Goal: Task Accomplishment & Management: Use online tool/utility

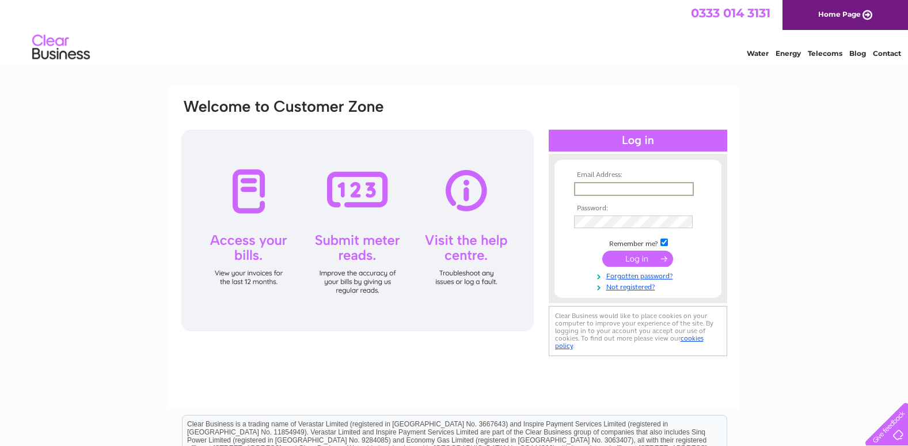
click at [594, 188] on input "text" at bounding box center [634, 189] width 120 height 14
type input "[EMAIL_ADDRESS][DOMAIN_NAME]"
click at [646, 254] on input "submit" at bounding box center [637, 258] width 71 height 16
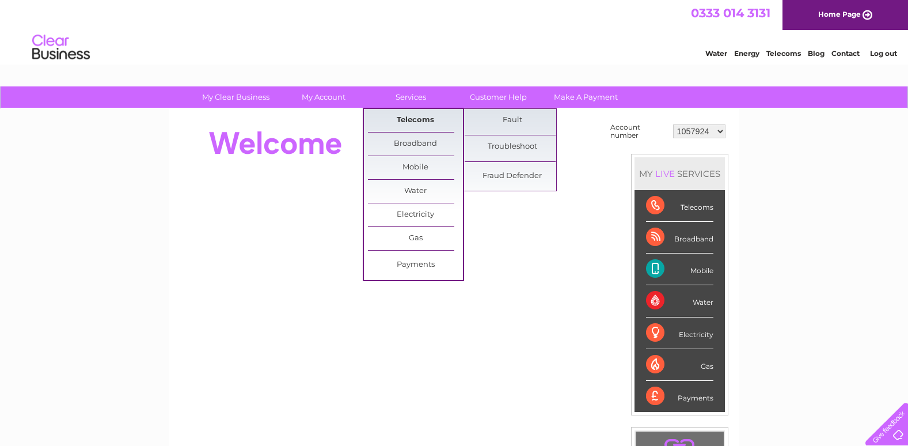
click at [424, 121] on link "Telecoms" at bounding box center [415, 120] width 95 height 23
click at [501, 147] on link "Troubleshoot" at bounding box center [512, 146] width 95 height 23
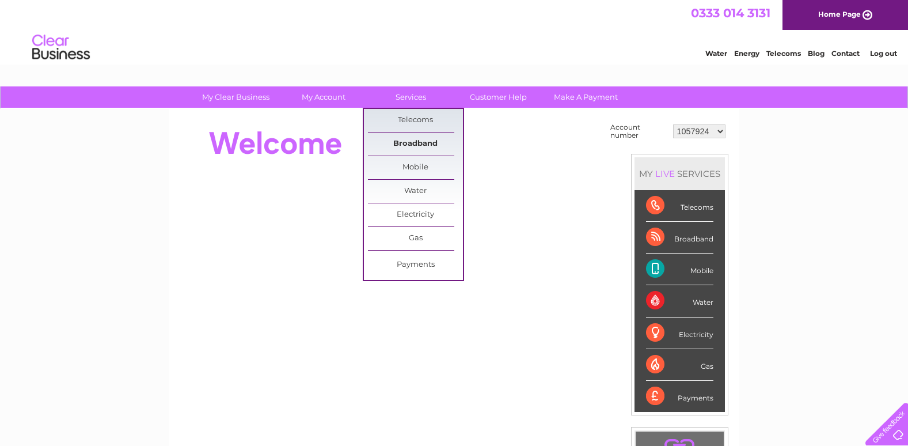
click at [418, 142] on link "Broadband" at bounding box center [415, 143] width 95 height 23
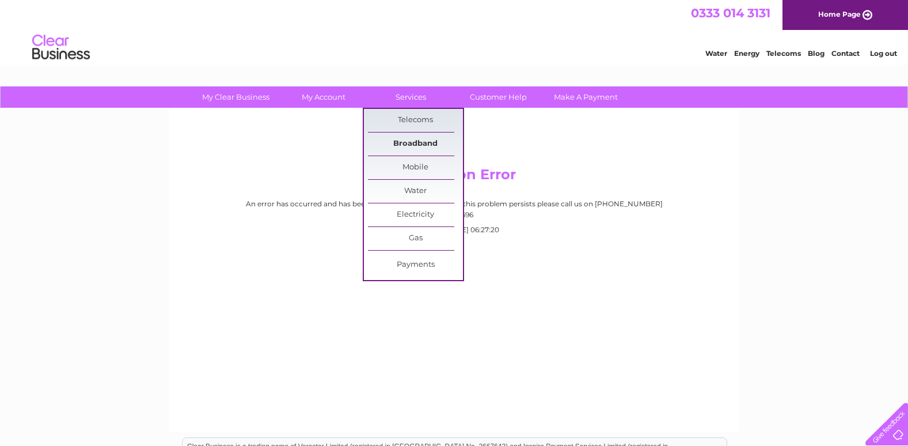
click at [406, 144] on link "Broadband" at bounding box center [415, 143] width 95 height 23
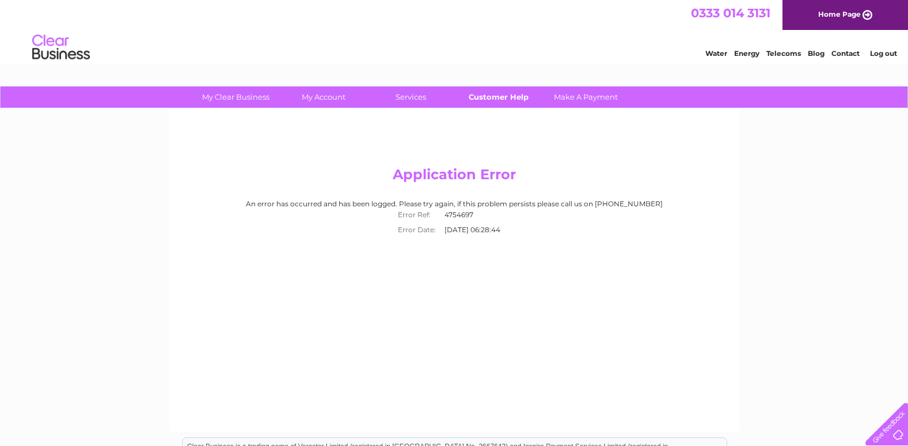
click at [497, 96] on link "Customer Help" at bounding box center [498, 96] width 95 height 21
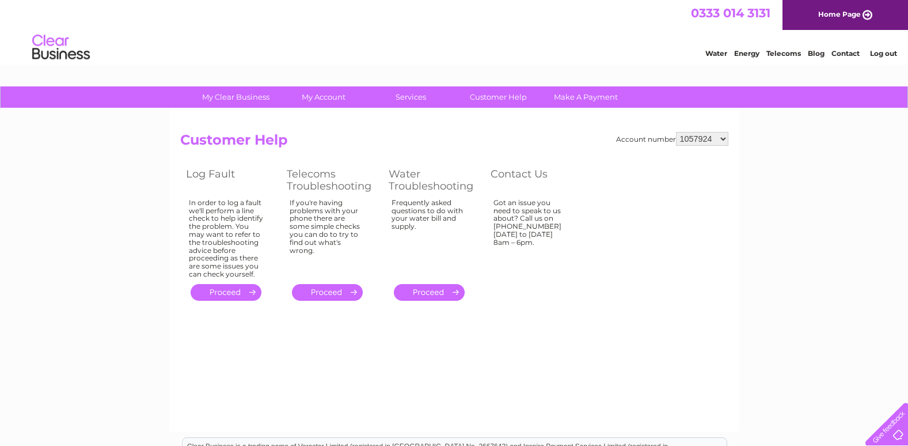
click at [230, 293] on link "." at bounding box center [226, 292] width 71 height 17
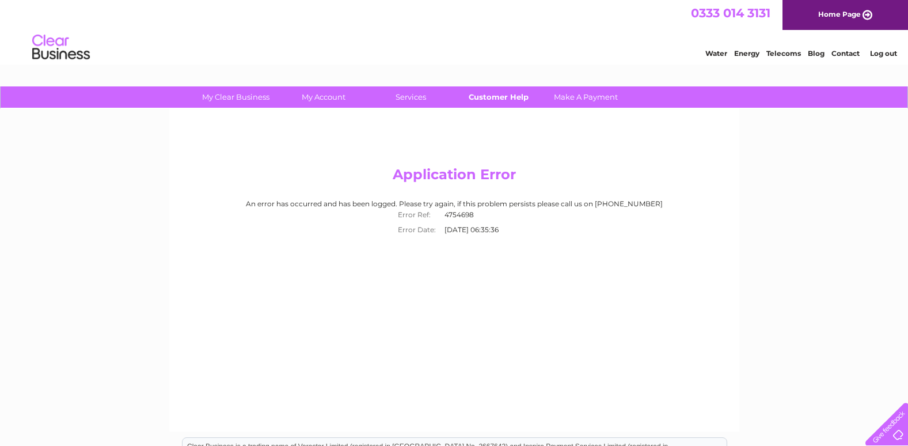
click at [504, 96] on link "Customer Help" at bounding box center [498, 96] width 95 height 21
